Goal: Task Accomplishment & Management: Manage account settings

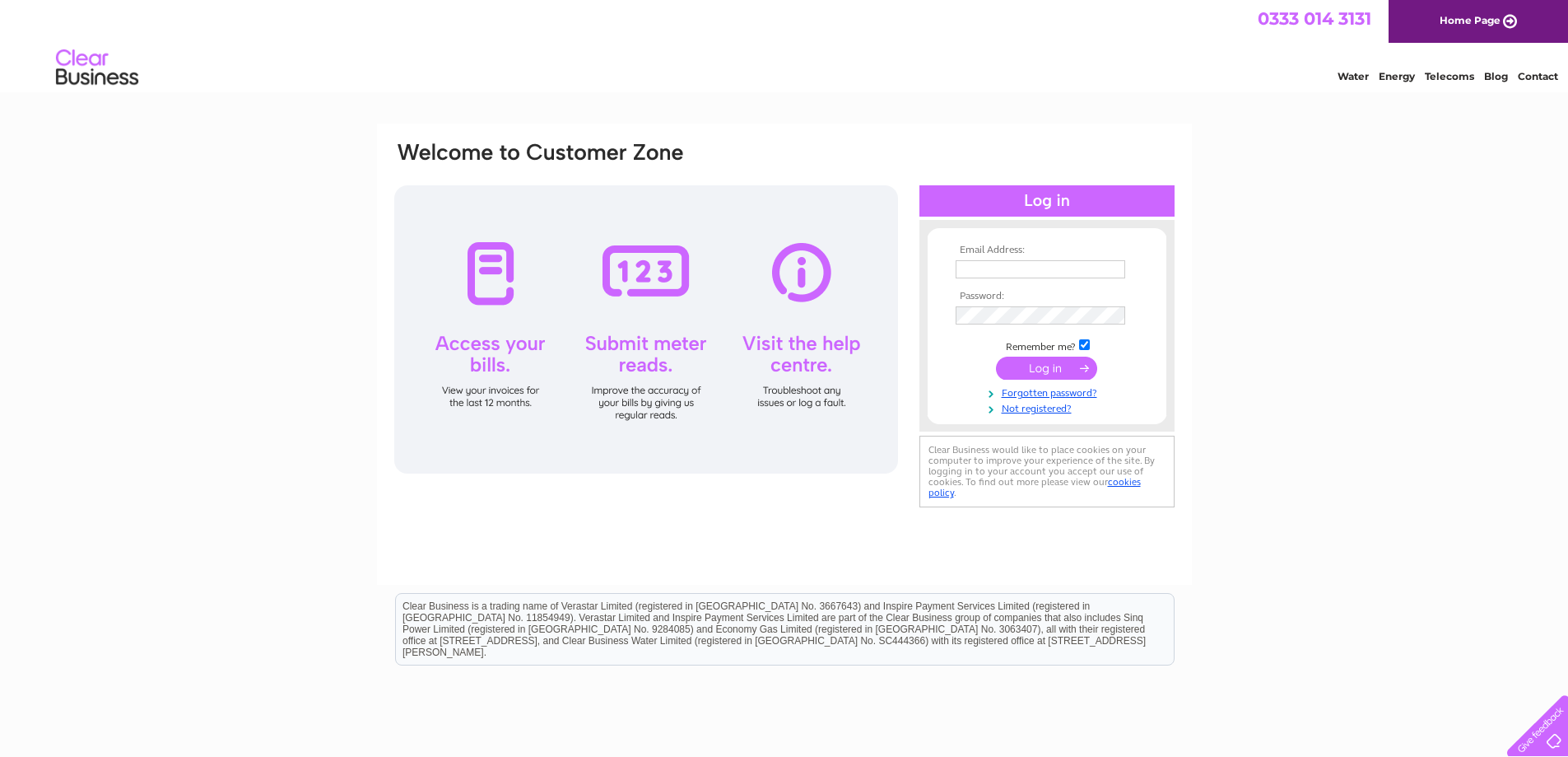
click at [997, 265] on input "text" at bounding box center [1040, 270] width 170 height 18
type input "A"
click at [992, 271] on input "text" at bounding box center [1041, 270] width 172 height 20
click at [976, 273] on input "text" at bounding box center [1041, 270] width 172 height 20
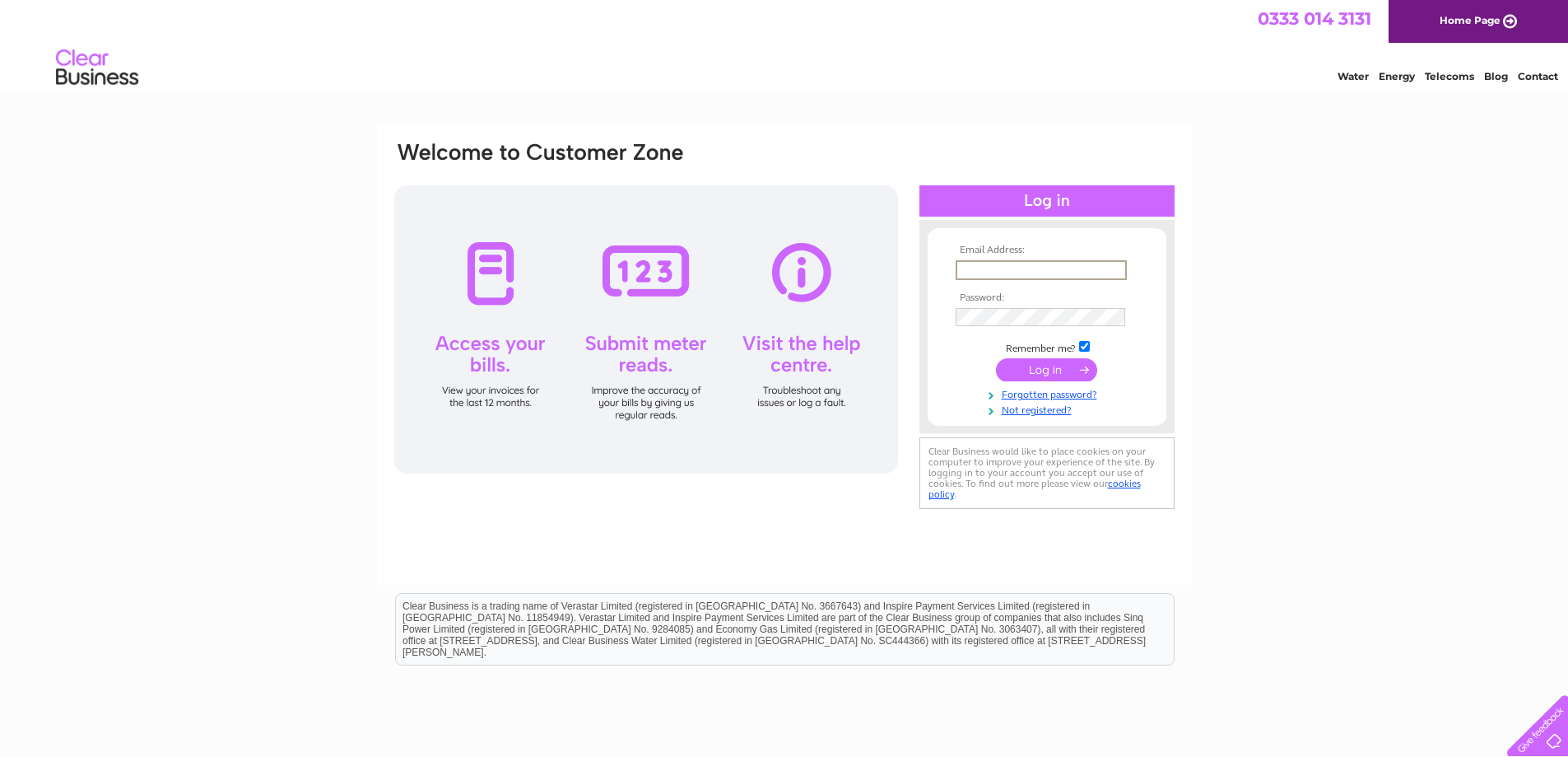
type input "A"
click at [794, 396] on div at bounding box center [645, 329] width 504 height 288
click at [1025, 270] on input "text" at bounding box center [1041, 270] width 172 height 20
type input "A"
click at [1025, 270] on input "A" at bounding box center [1041, 270] width 172 height 20
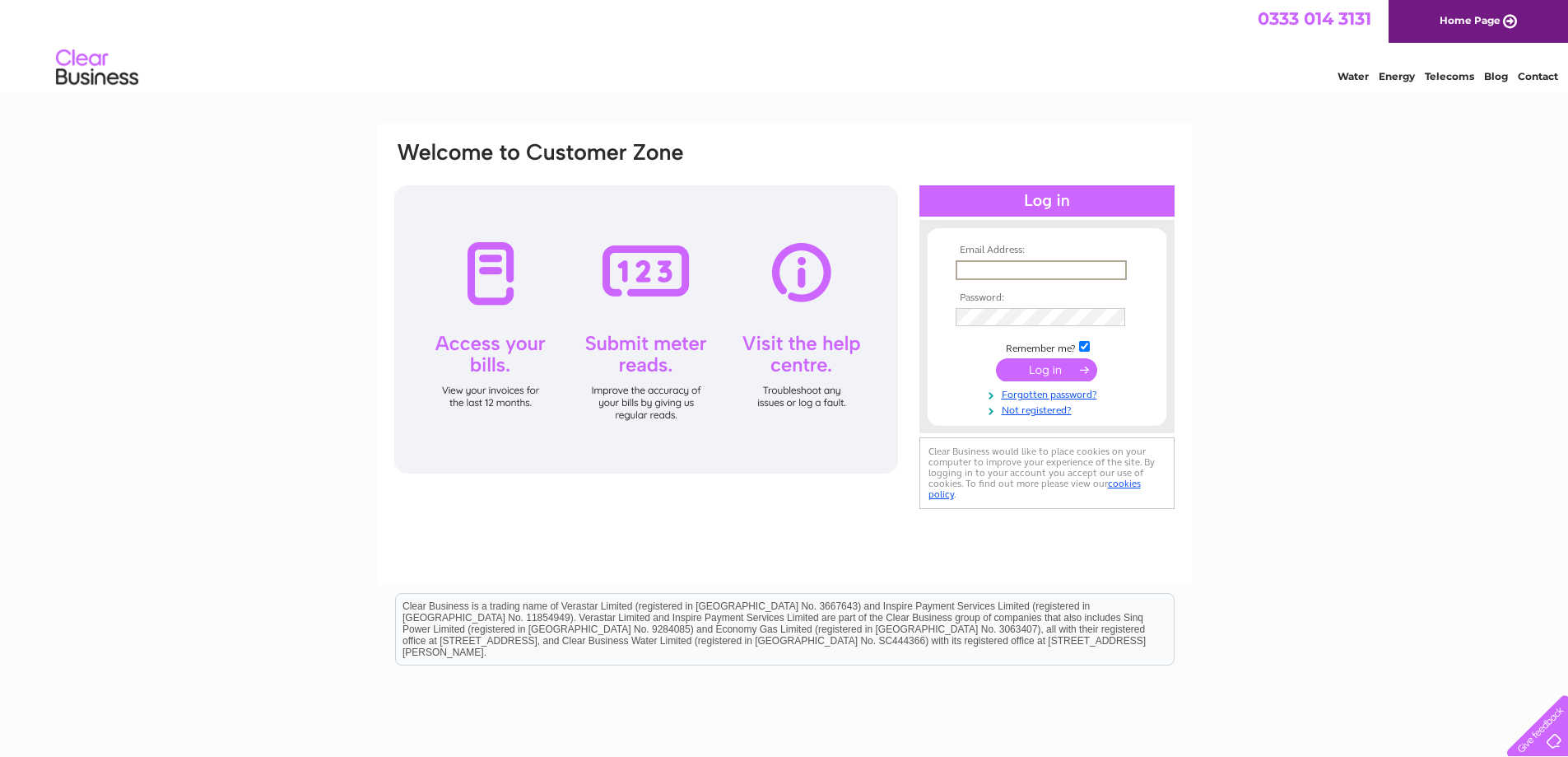
click at [1025, 270] on input "text" at bounding box center [1041, 270] width 172 height 20
click at [1030, 271] on input "text" at bounding box center [1041, 270] width 172 height 20
click at [1040, 274] on input "text" at bounding box center [1041, 270] width 172 height 20
click at [1044, 269] on input "text" at bounding box center [1041, 270] width 172 height 20
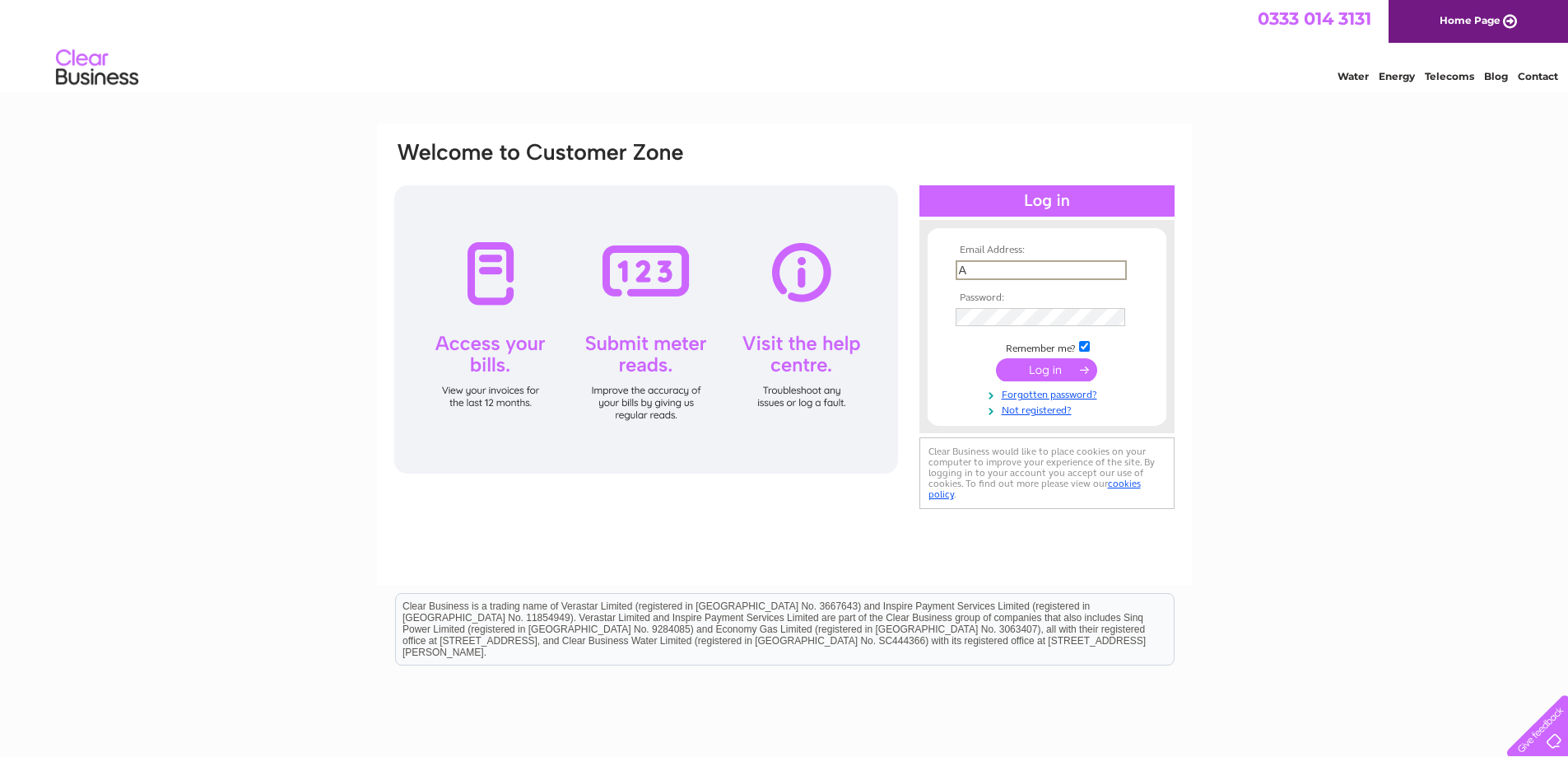
type input "A"
click at [996, 359] on input "submit" at bounding box center [1047, 369] width 102 height 23
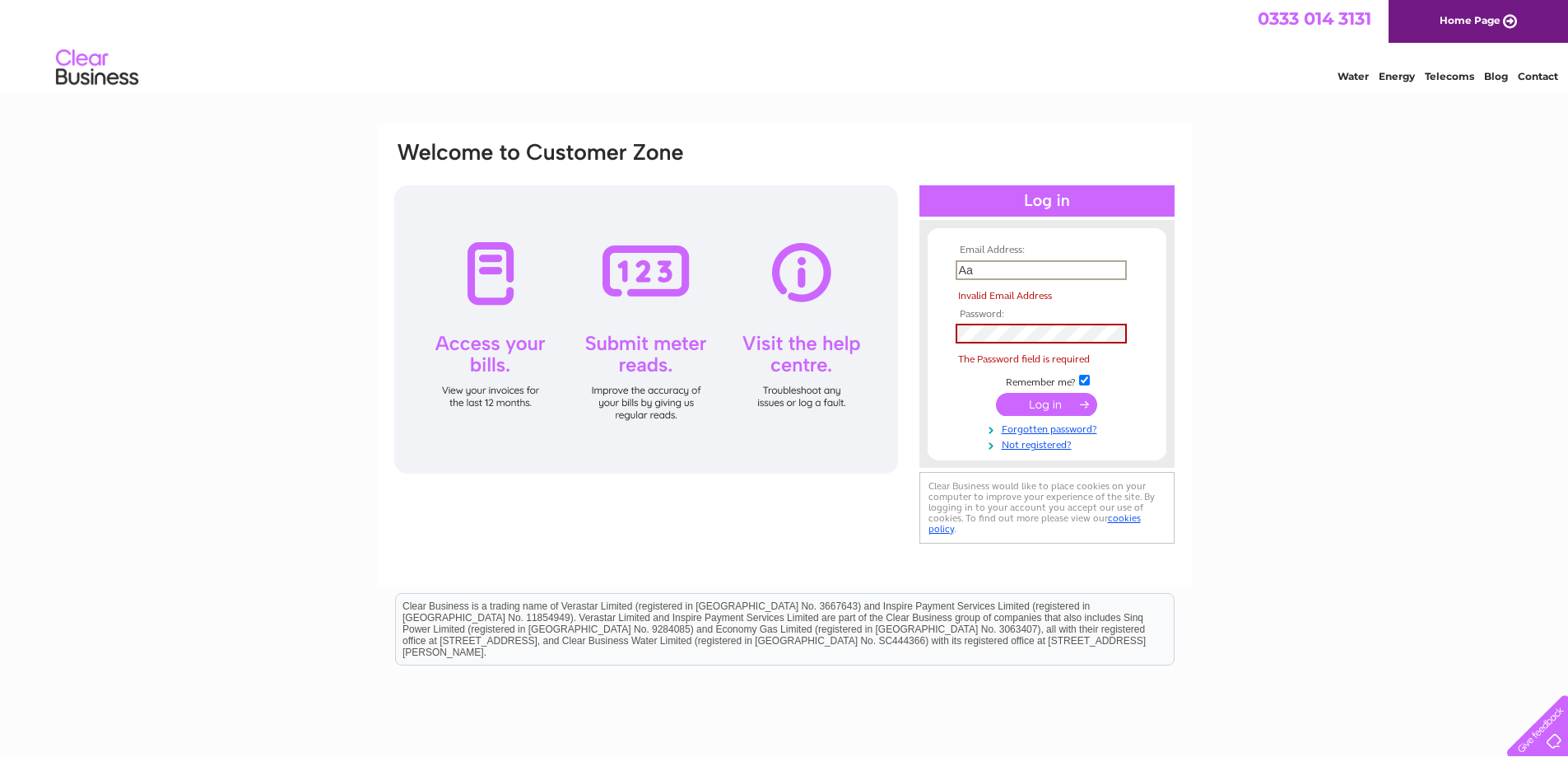
type input "A"
click at [1030, 272] on input "text" at bounding box center [1041, 270] width 172 height 20
click at [1077, 266] on input "text" at bounding box center [1041, 270] width 172 height 20
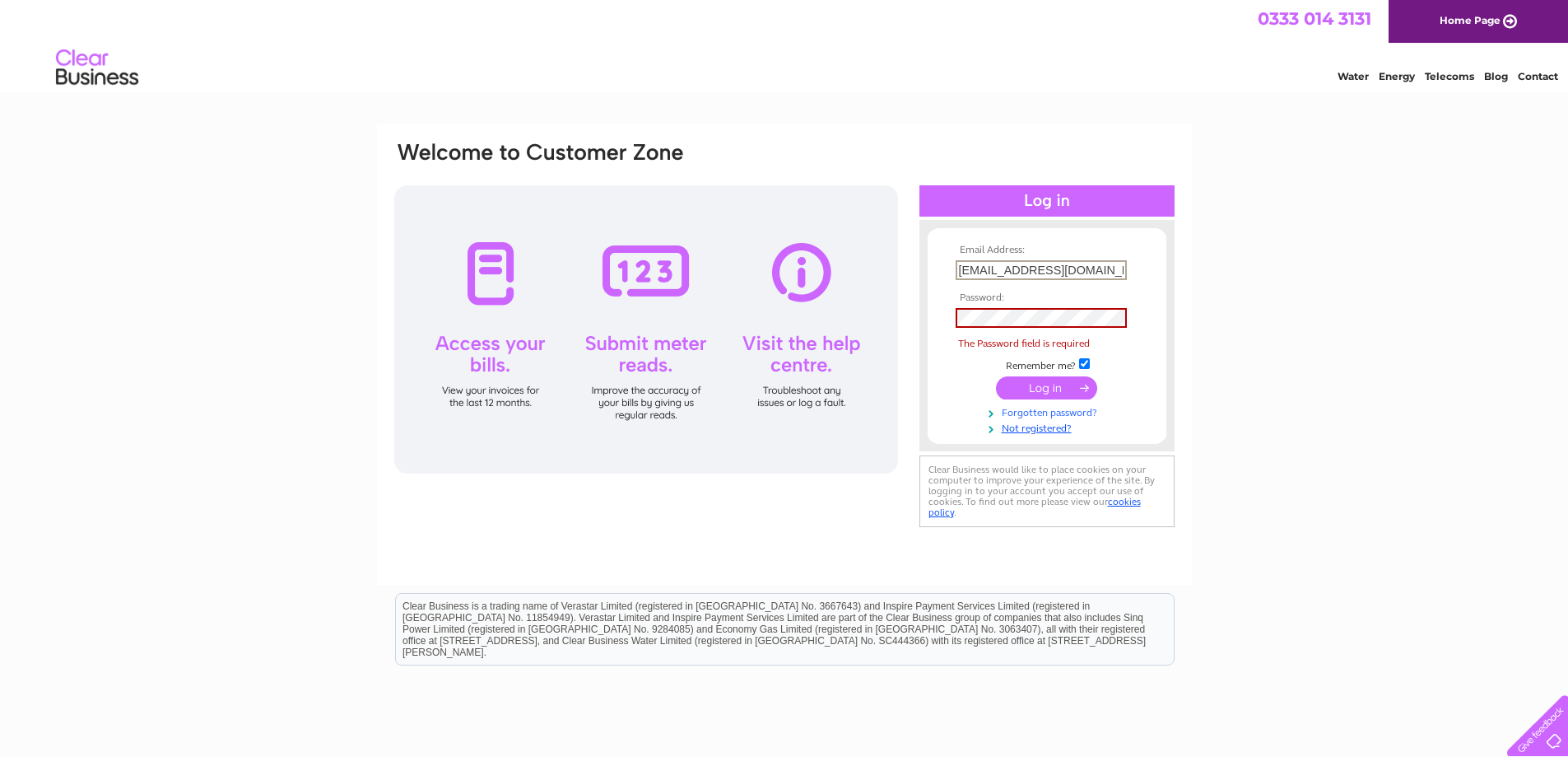
type input "airinterors100@gmail.com"
click at [1033, 412] on link "Forgotten password?" at bounding box center [1049, 409] width 187 height 15
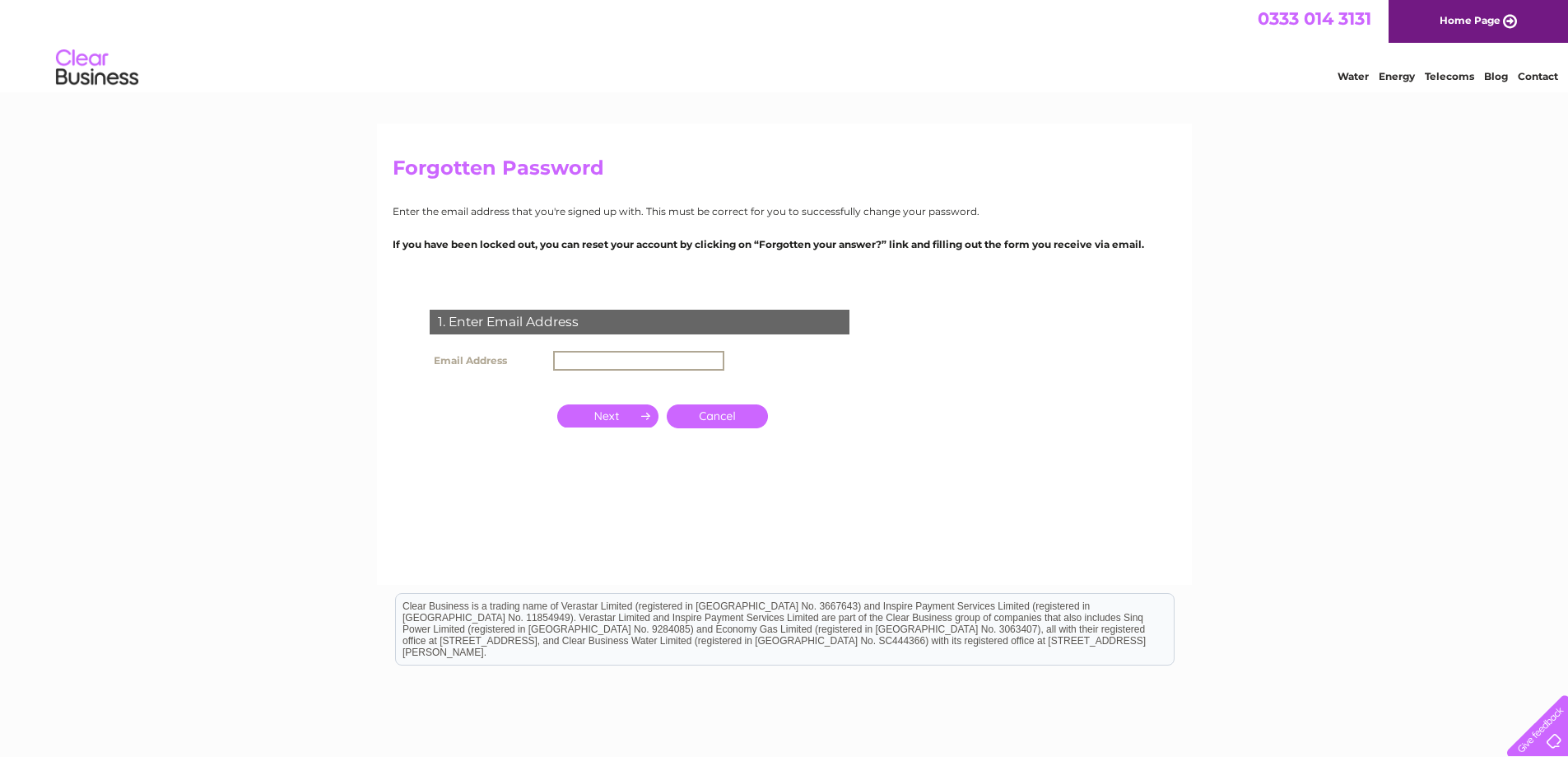
click at [657, 353] on input "text" at bounding box center [639, 360] width 172 height 20
click at [617, 418] on input "button" at bounding box center [608, 415] width 102 height 23
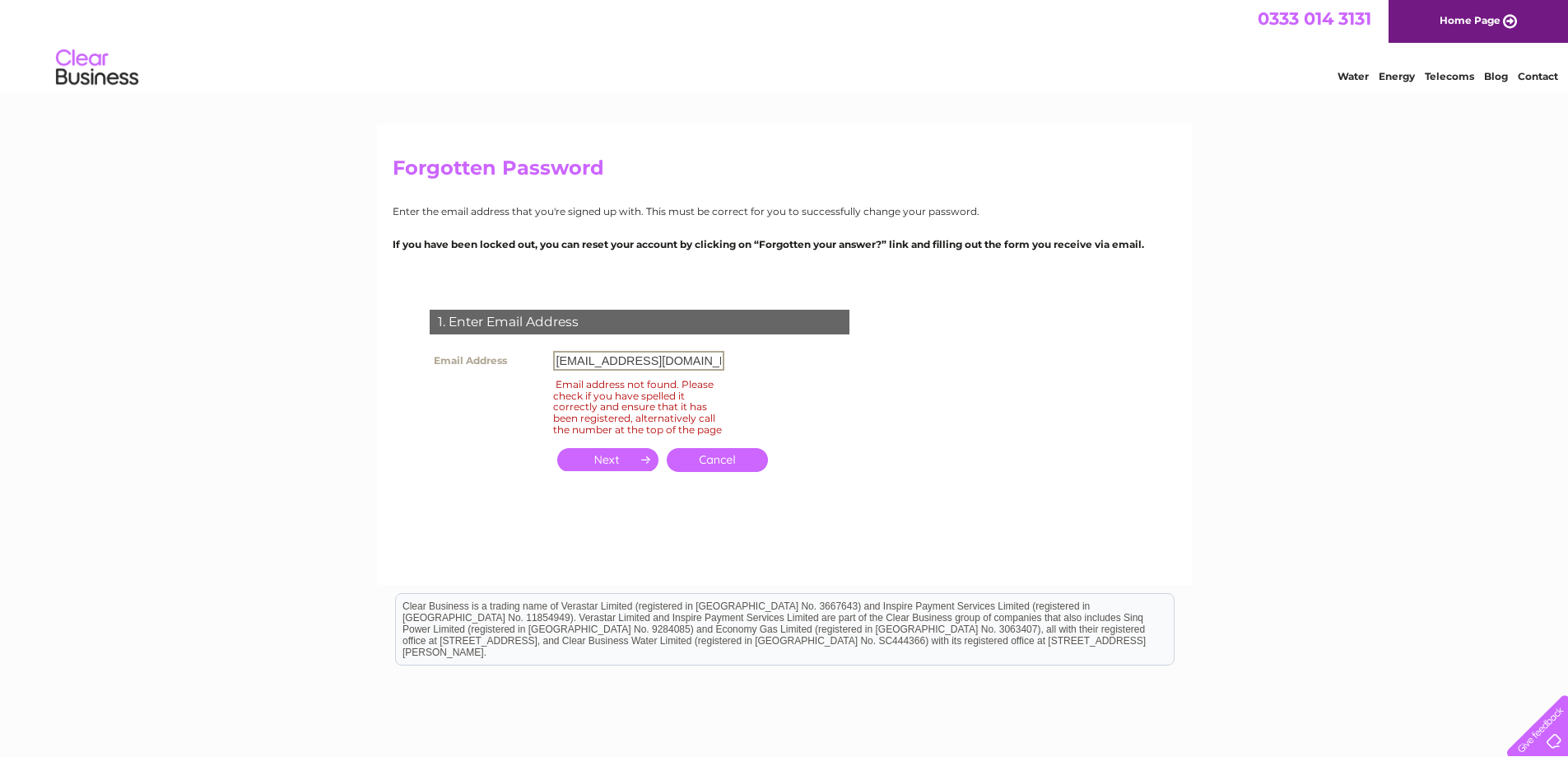
click at [710, 360] on input "airinteriors100@gmail.com" at bounding box center [639, 360] width 172 height 20
type input "a"
type input "richard.baldwin53@ntlworld.com"
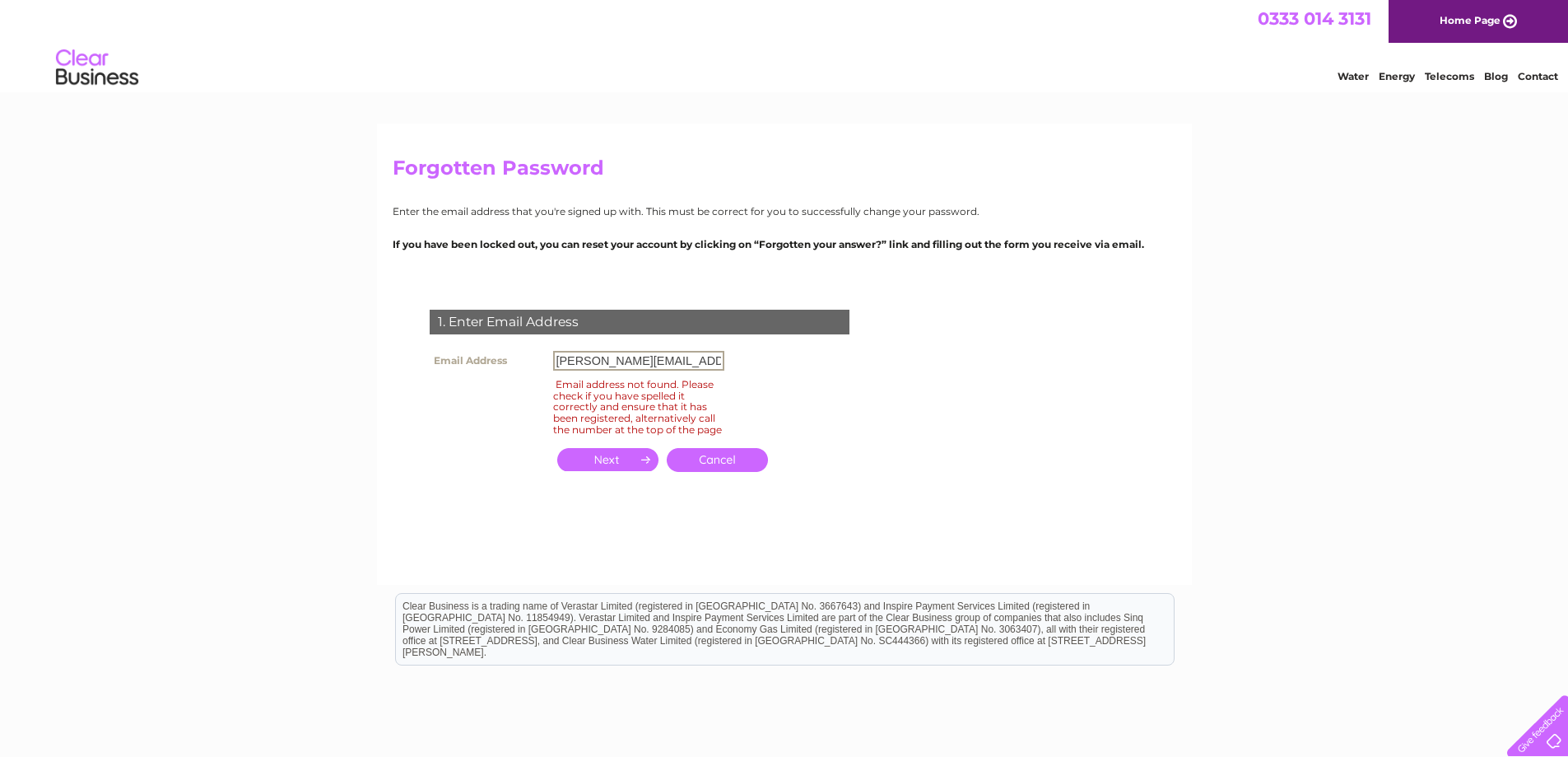
click at [601, 467] on input "button" at bounding box center [608, 458] width 102 height 23
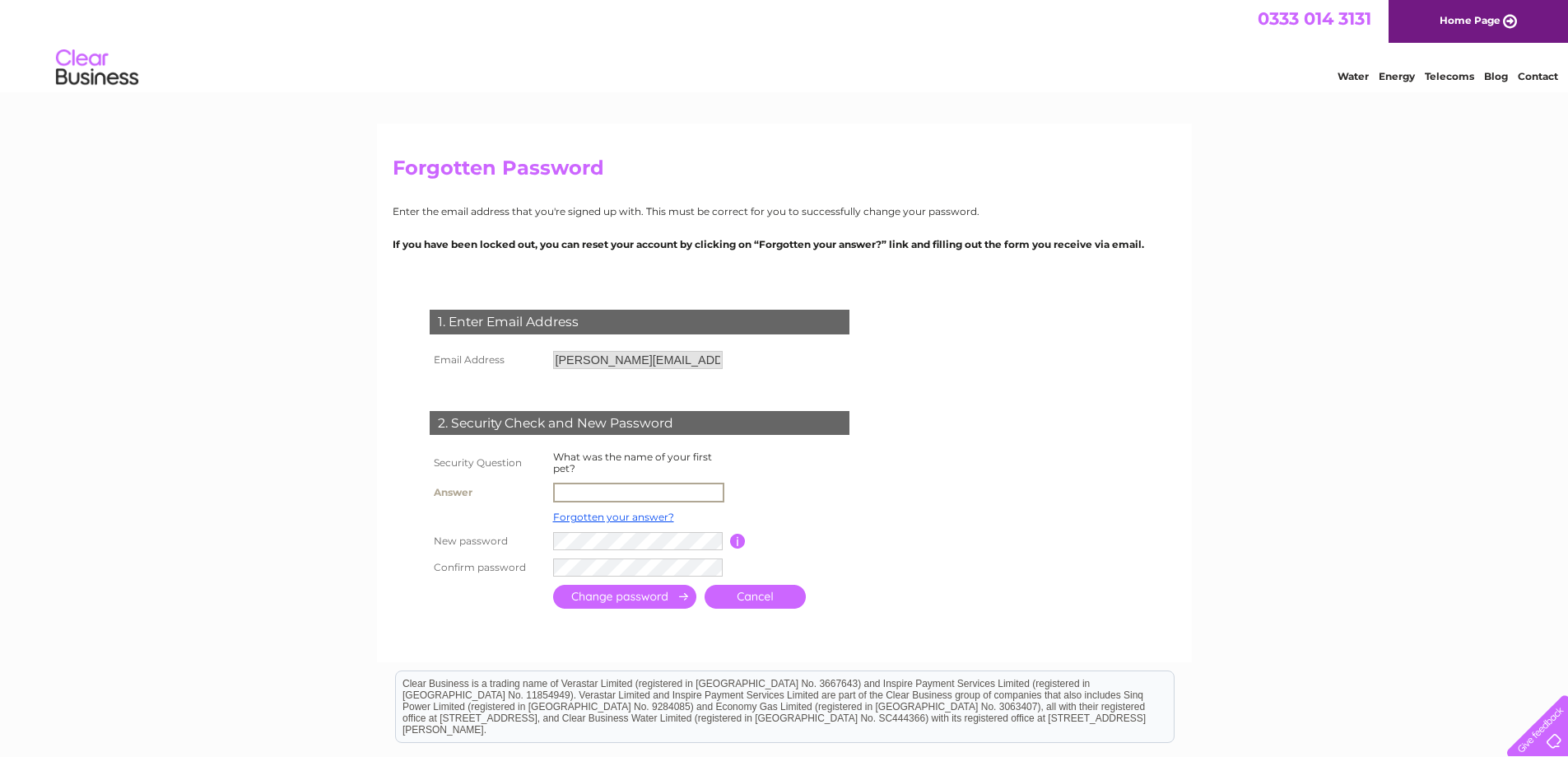
click at [599, 486] on input "text" at bounding box center [639, 493] width 172 height 20
type input "lucia"
click at [651, 595] on input "submit" at bounding box center [625, 595] width 143 height 24
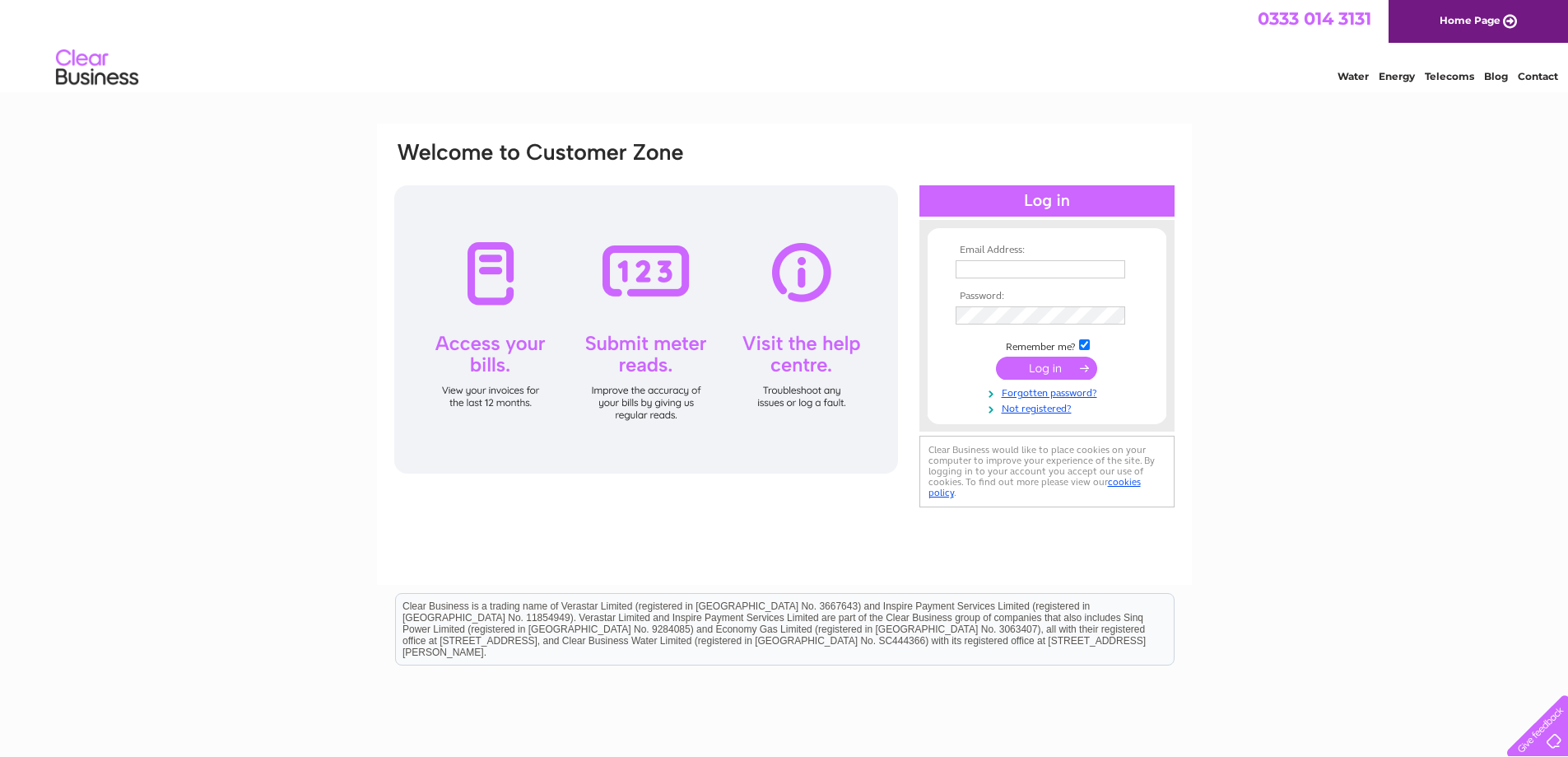
type input "[PERSON_NAME][EMAIL_ADDRESS][DOMAIN_NAME]"
click at [1279, 510] on div "Email Address: richard.baldwin53@ntlworld.com Password:" at bounding box center [784, 495] width 1568 height 742
click at [1060, 367] on input "submit" at bounding box center [1047, 368] width 102 height 23
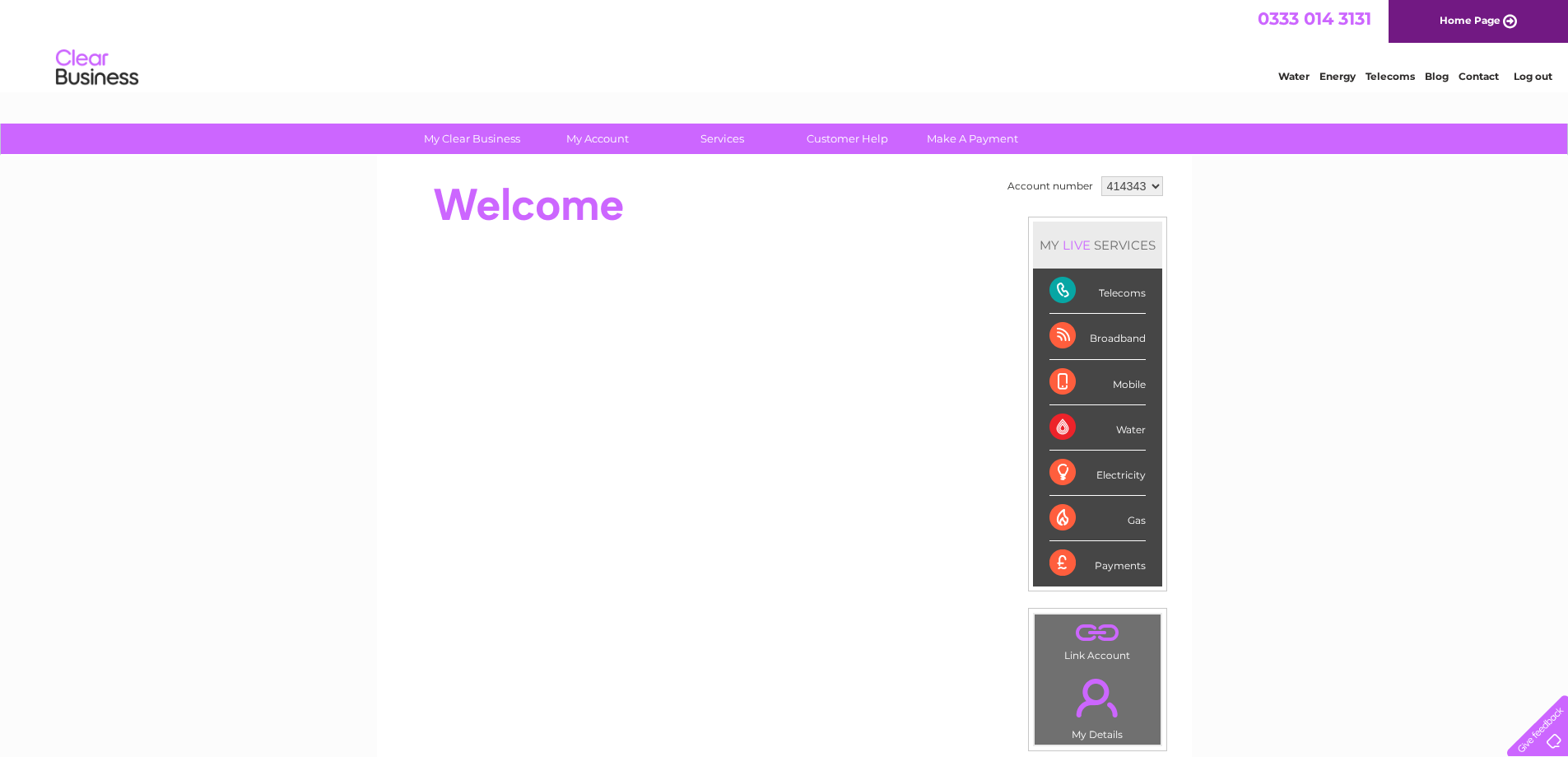
click at [1063, 294] on div "Telecoms" at bounding box center [1098, 291] width 96 height 45
click at [1066, 290] on div "Telecoms" at bounding box center [1098, 291] width 96 height 45
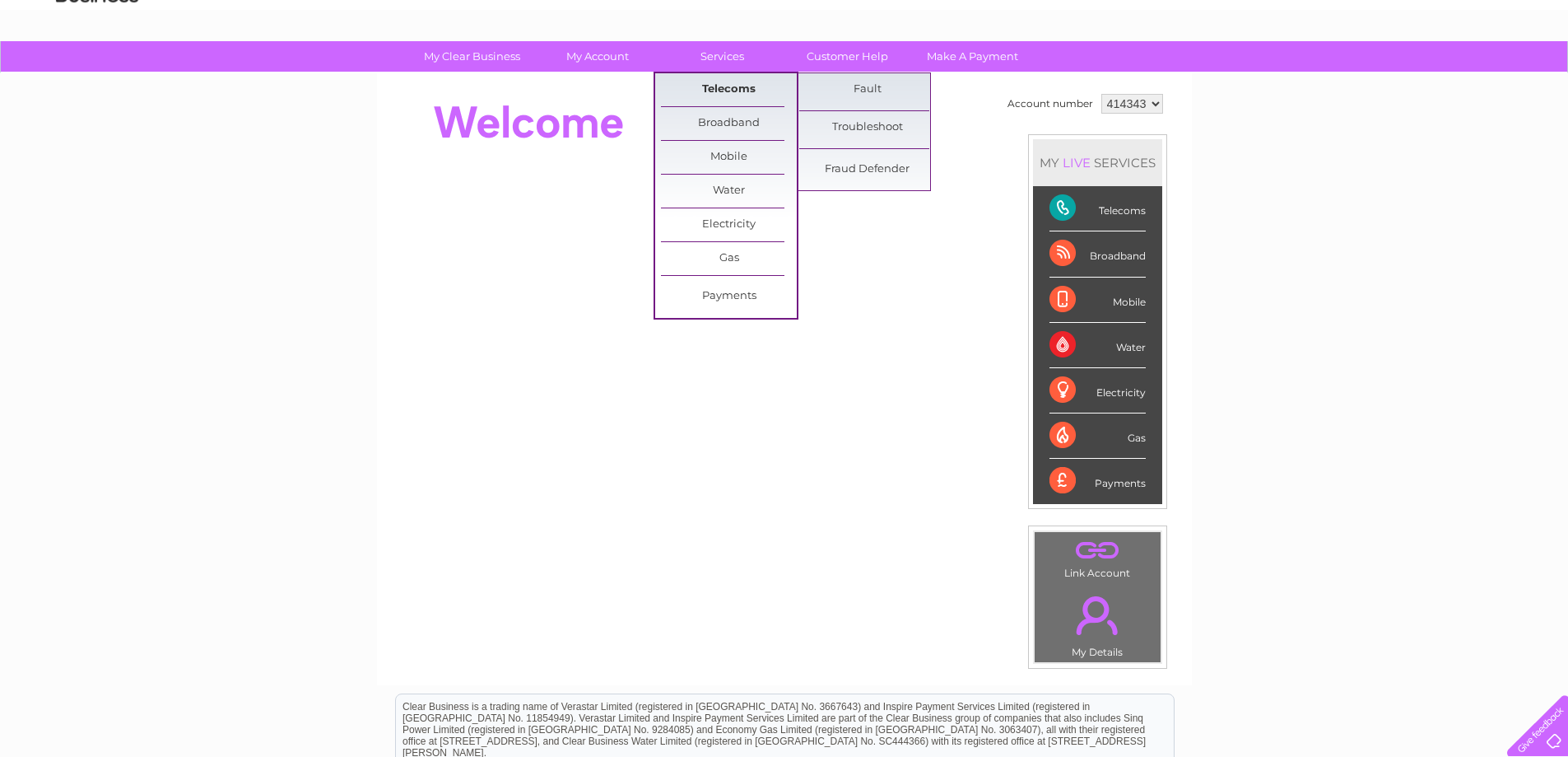
click at [730, 84] on link "Telecoms" at bounding box center [729, 90] width 136 height 33
click at [867, 86] on link "Fault" at bounding box center [867, 90] width 136 height 33
click at [863, 125] on link "Troubleshoot" at bounding box center [867, 127] width 136 height 33
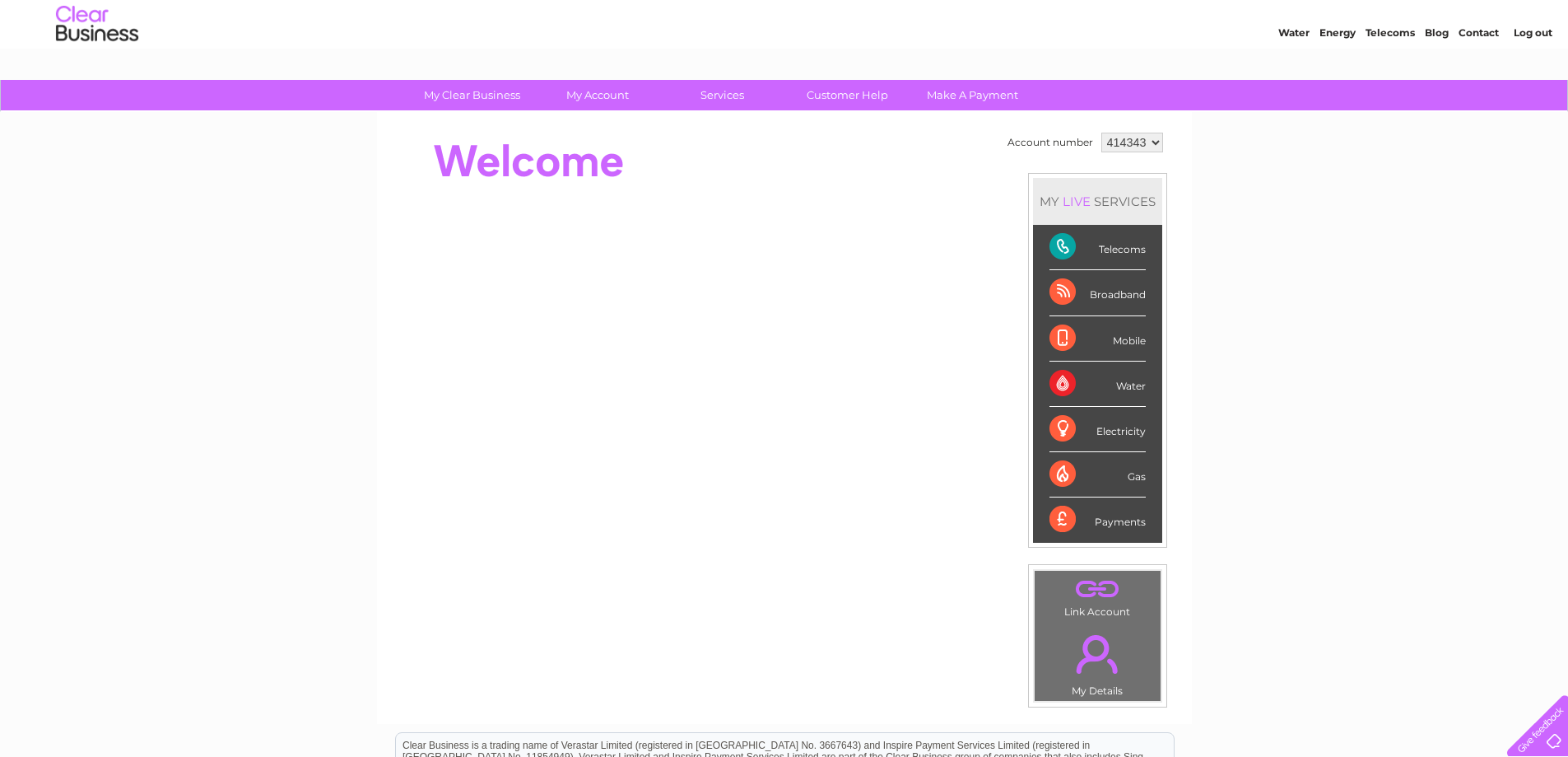
scroll to position [0, 0]
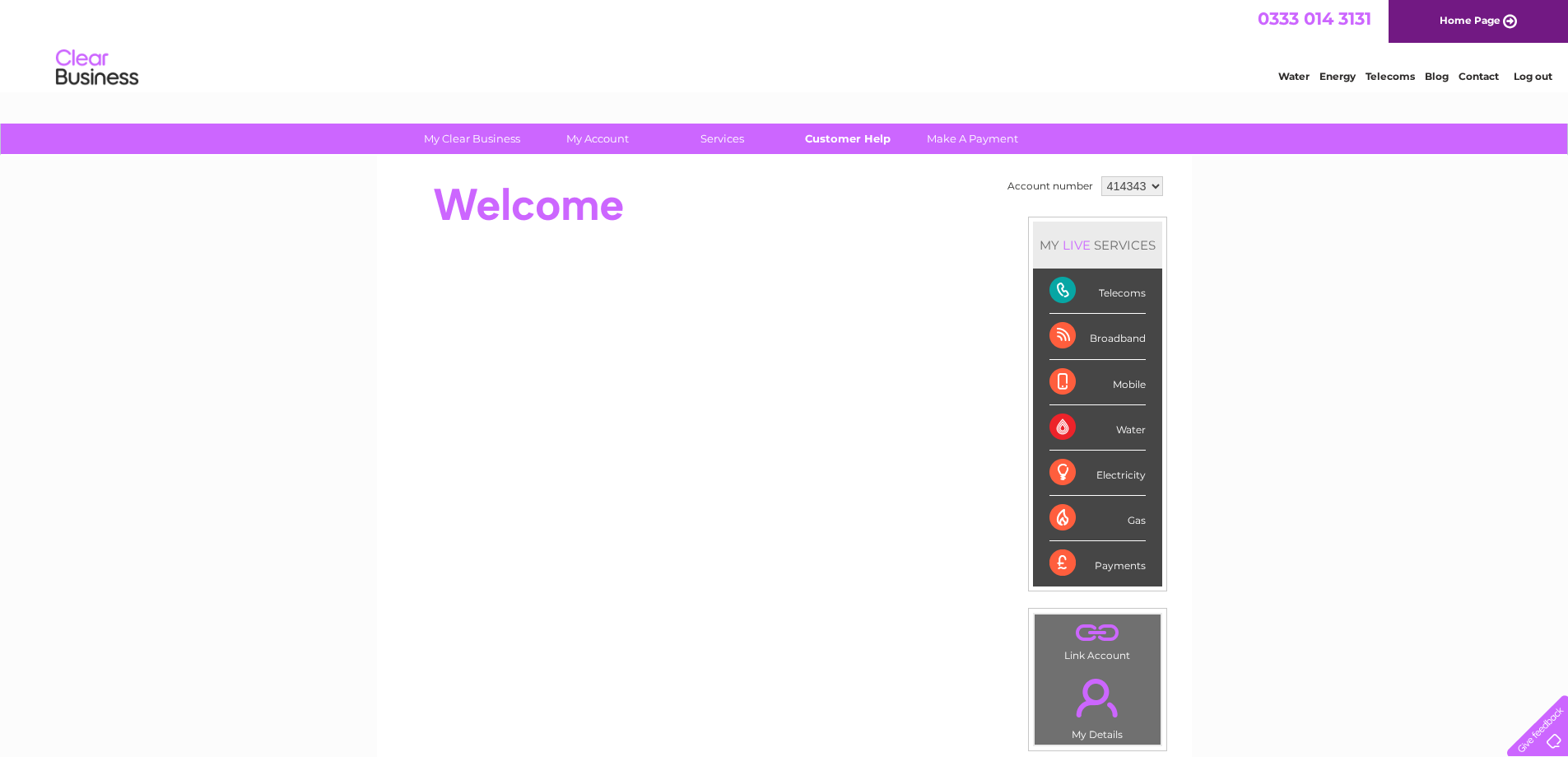
click at [843, 138] on link "Customer Help" at bounding box center [848, 139] width 136 height 31
click at [865, 136] on link "Customer Help" at bounding box center [848, 139] width 136 height 31
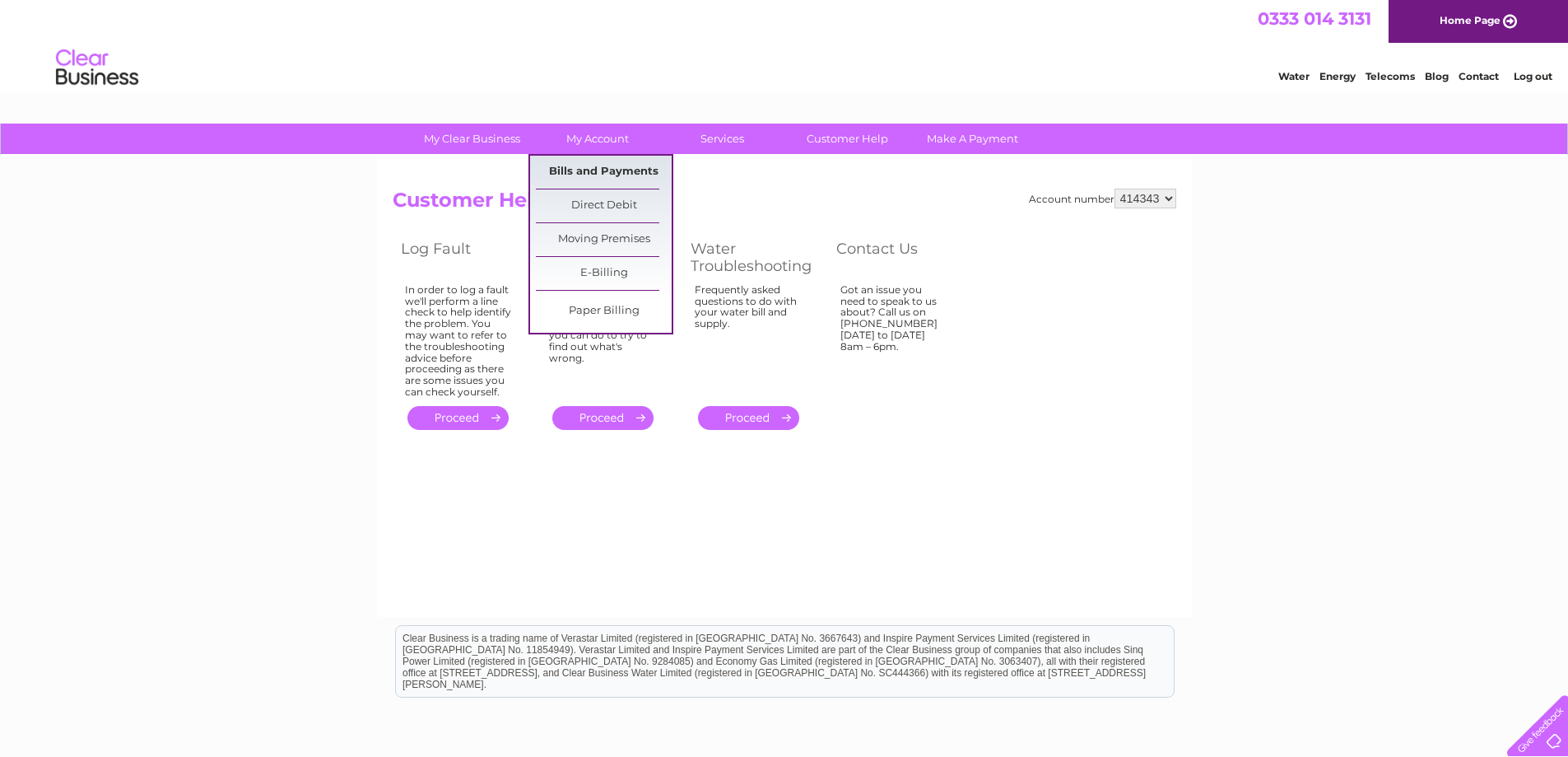
click at [593, 172] on link "Bills and Payments" at bounding box center [603, 172] width 136 height 33
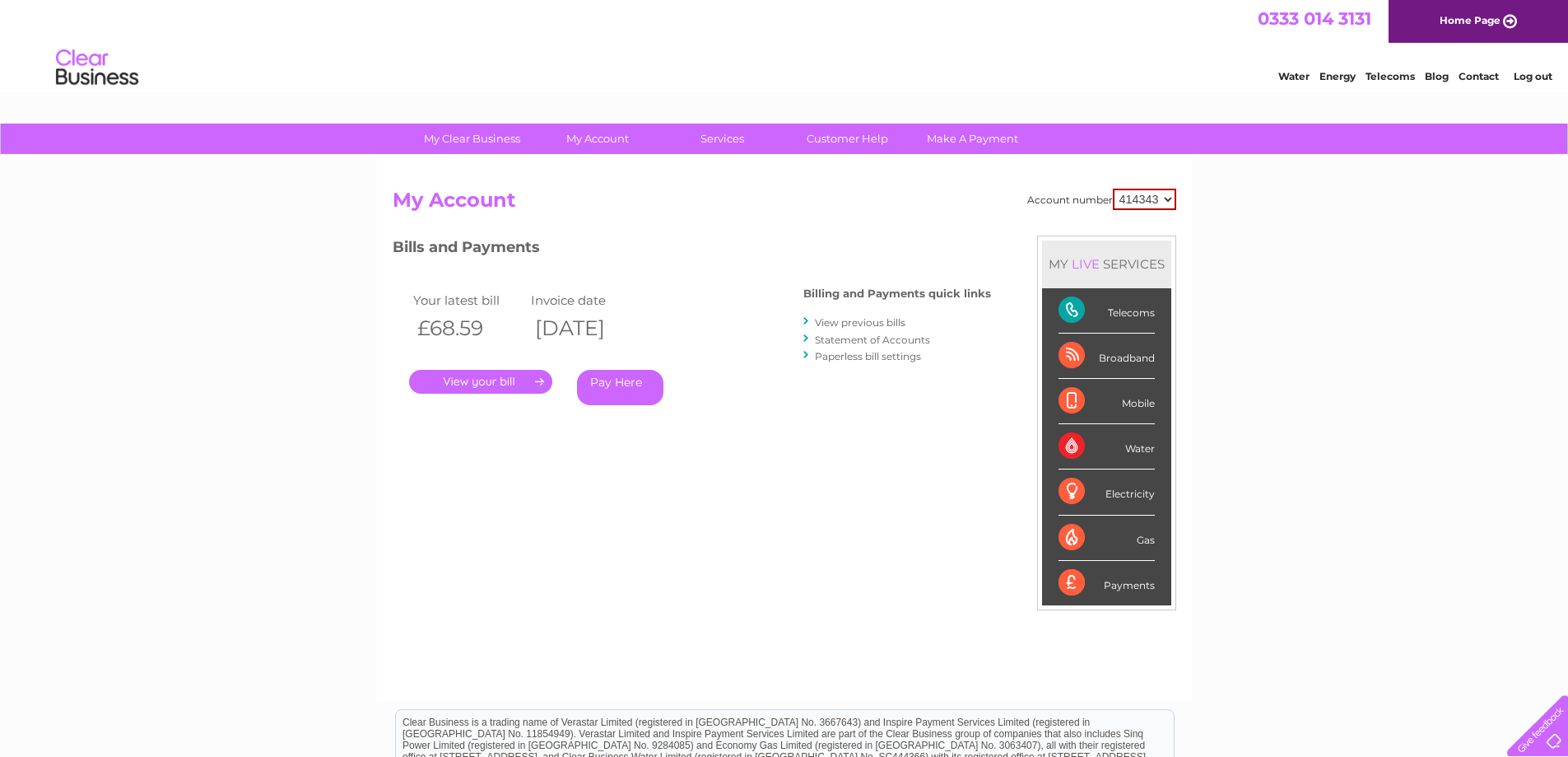
click at [540, 379] on link "." at bounding box center [481, 381] width 143 height 24
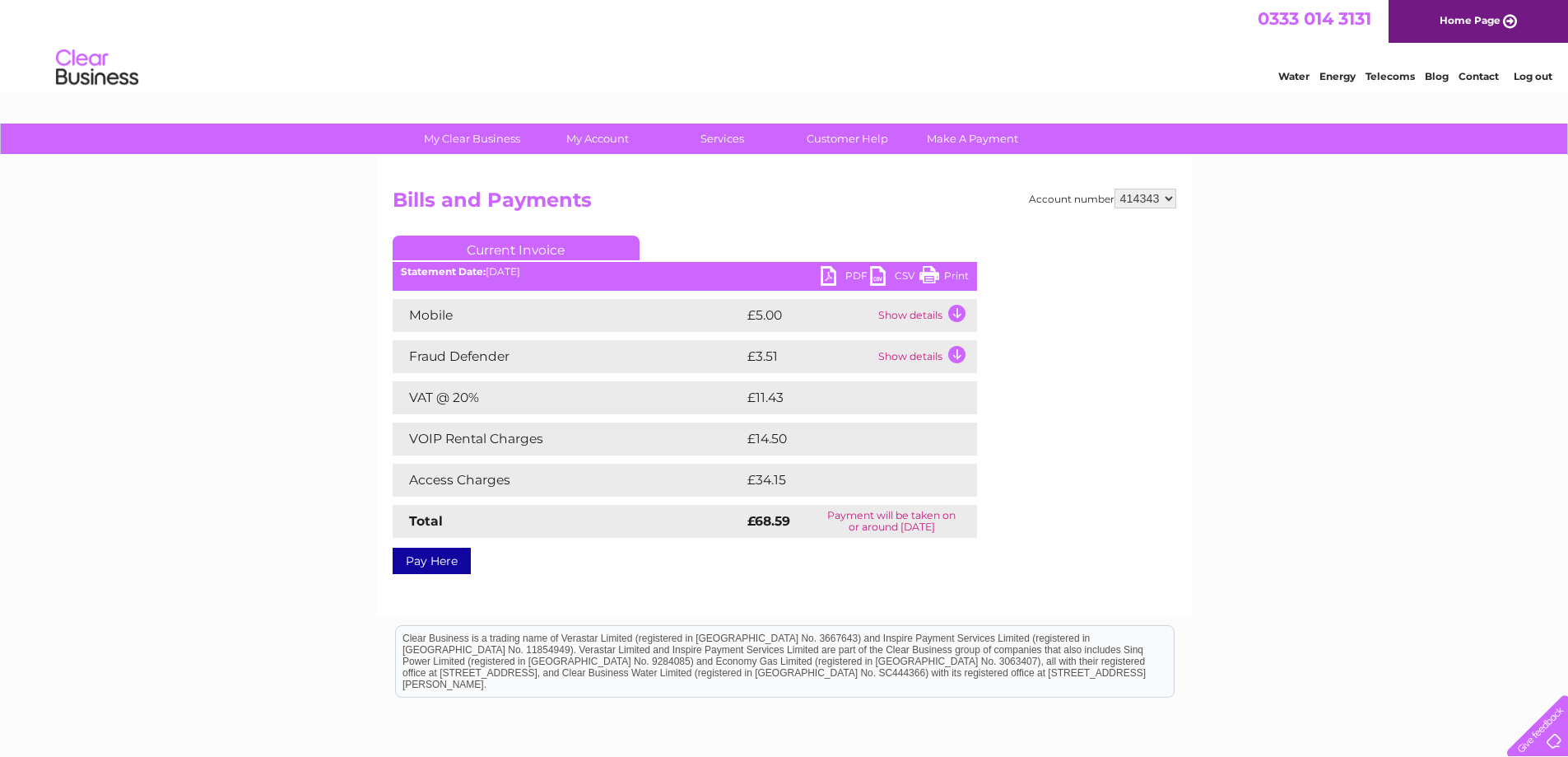
click at [955, 311] on td "Show details" at bounding box center [925, 315] width 103 height 33
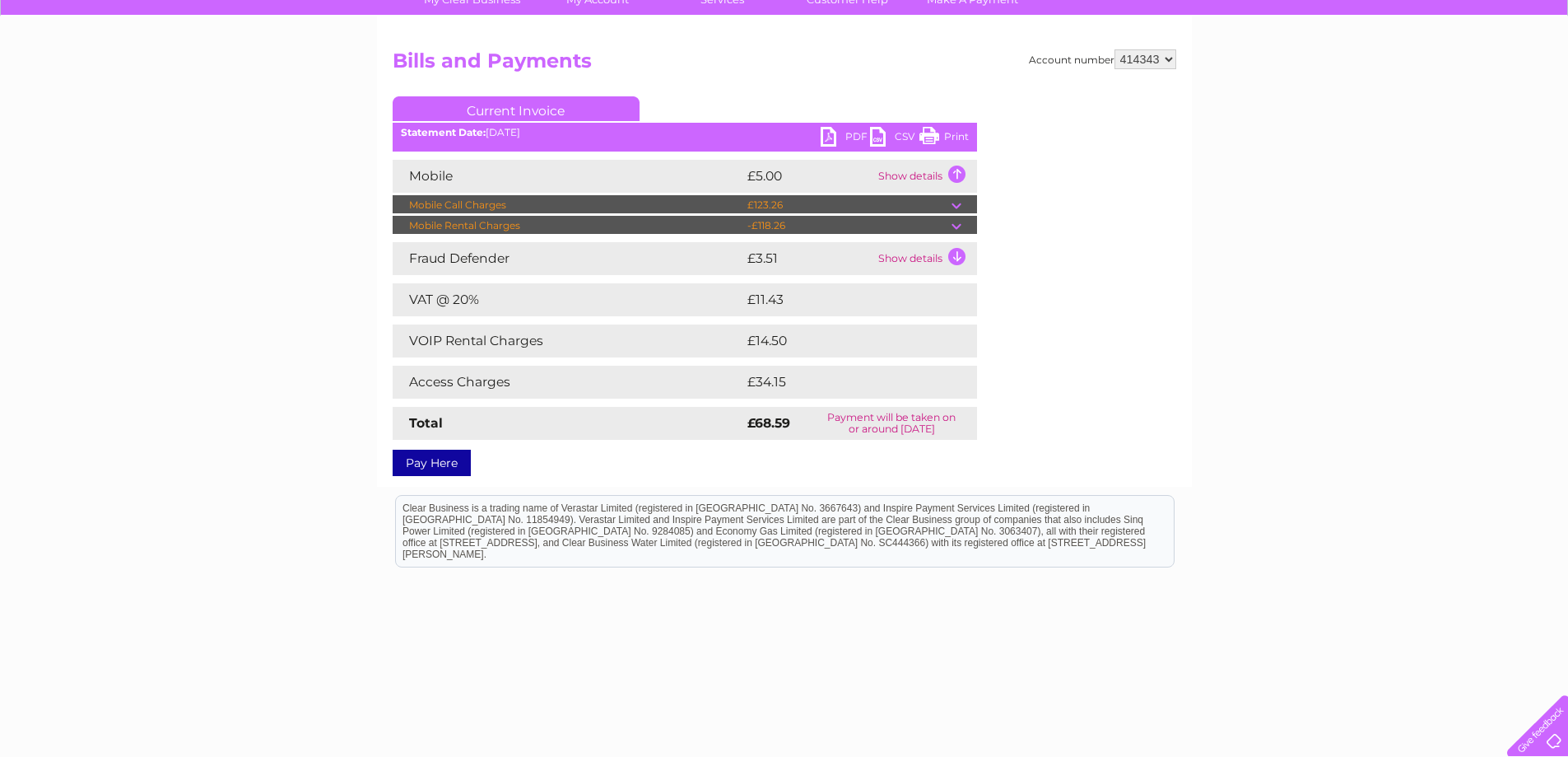
scroll to position [162, 0]
